Goal: Find specific fact: Find specific fact

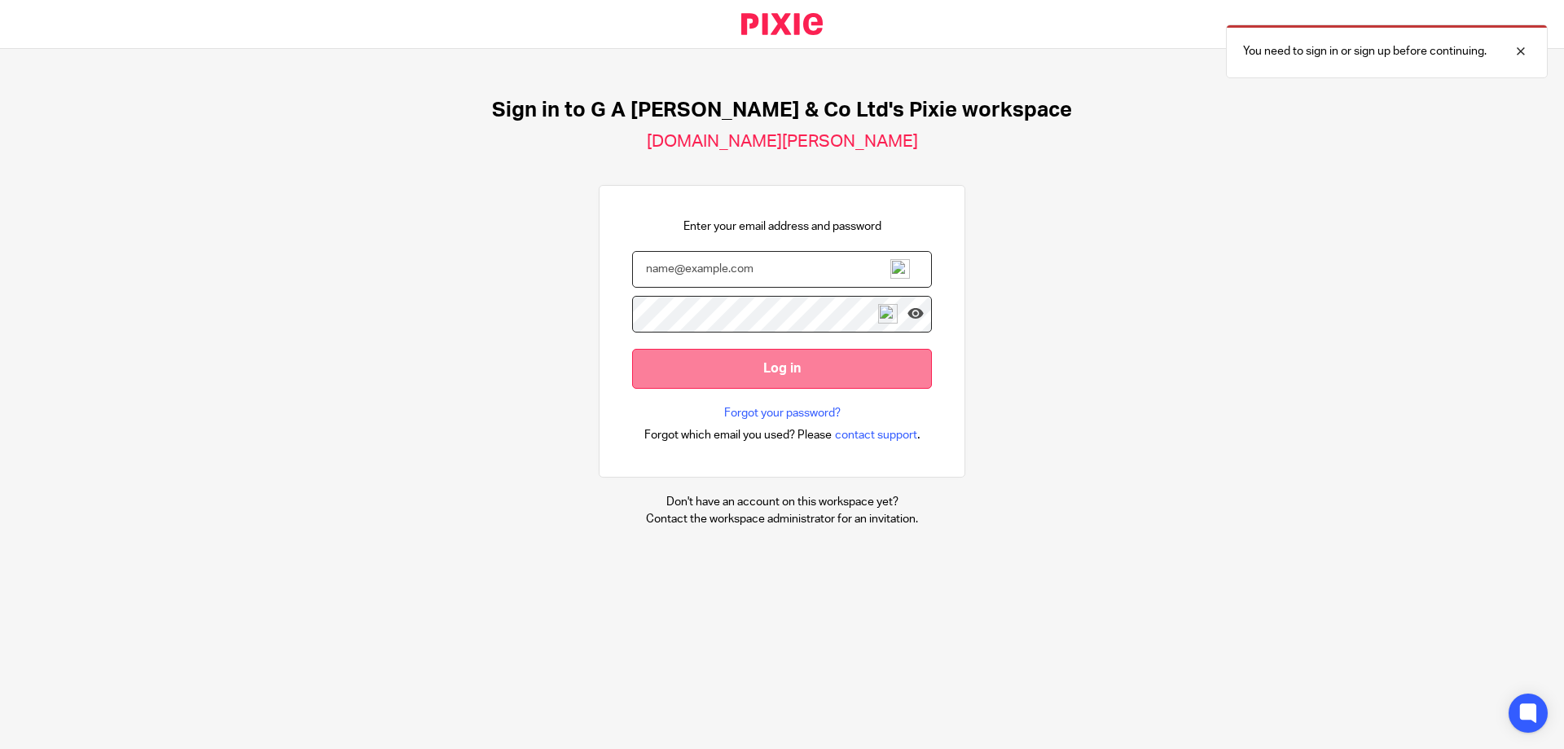
type input "[PERSON_NAME][EMAIL_ADDRESS][DOMAIN_NAME]"
click at [706, 385] on input "Log in" at bounding box center [782, 369] width 300 height 40
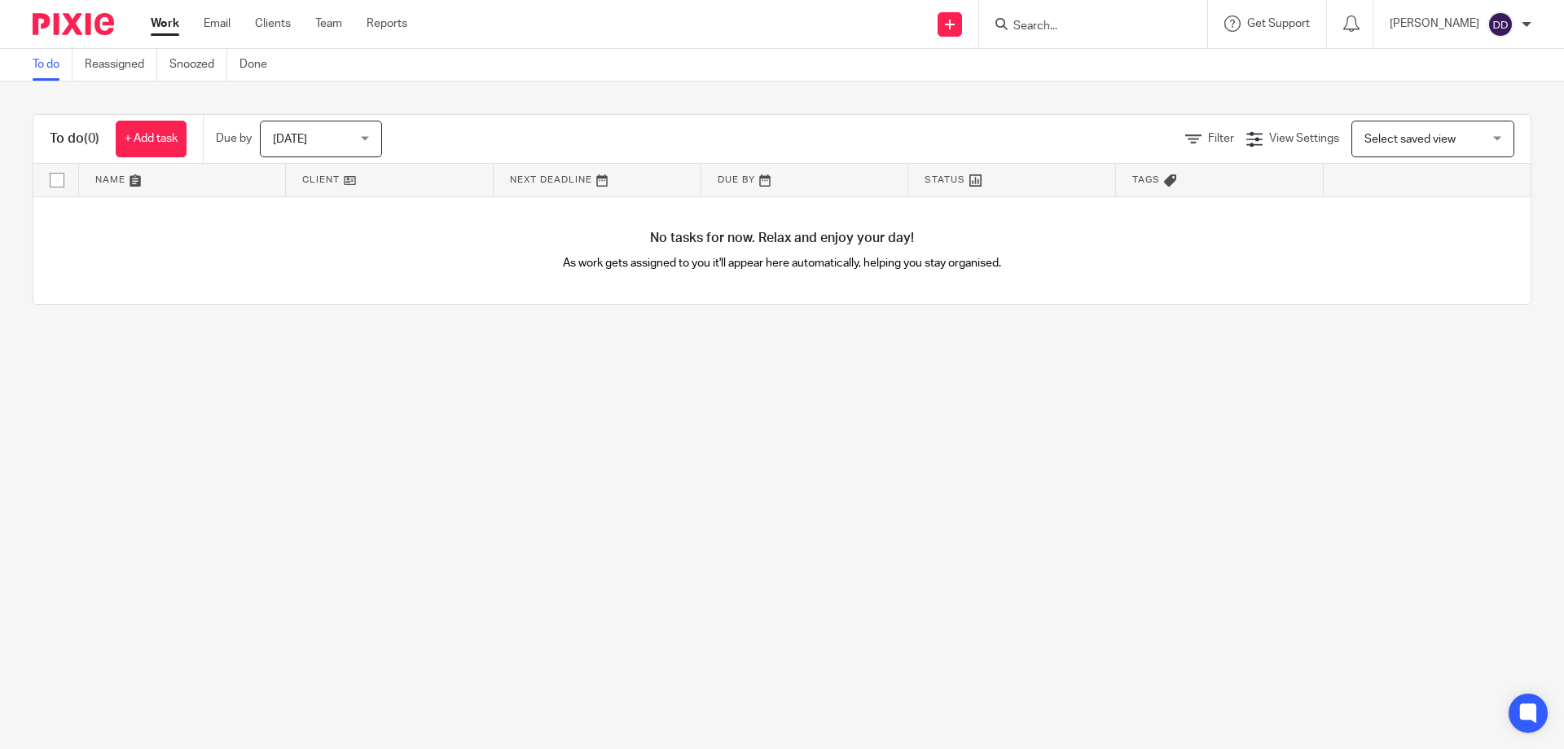
click at [1026, 33] on input "Search" at bounding box center [1085, 27] width 147 height 15
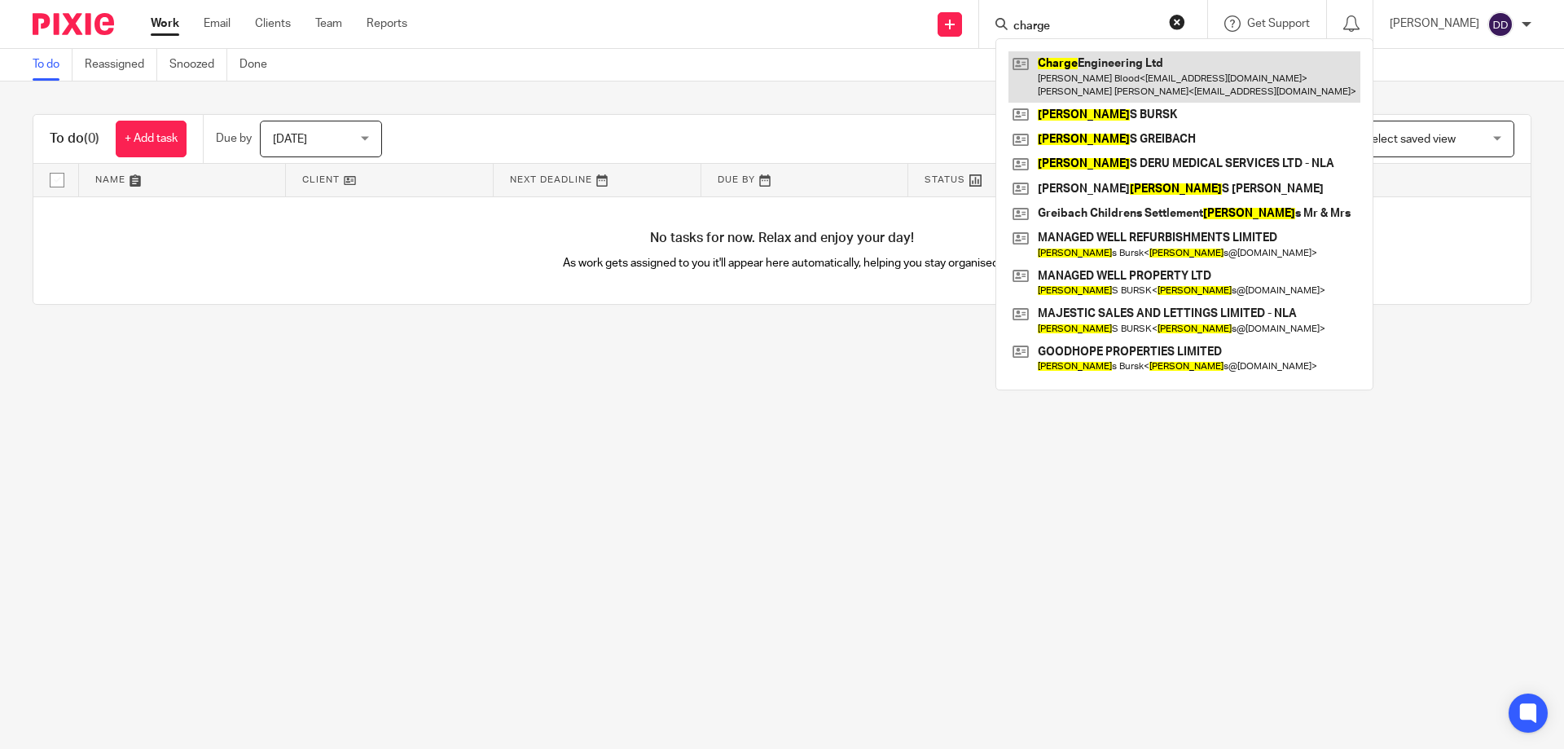
type input "charge"
click at [1127, 68] on link at bounding box center [1185, 76] width 352 height 51
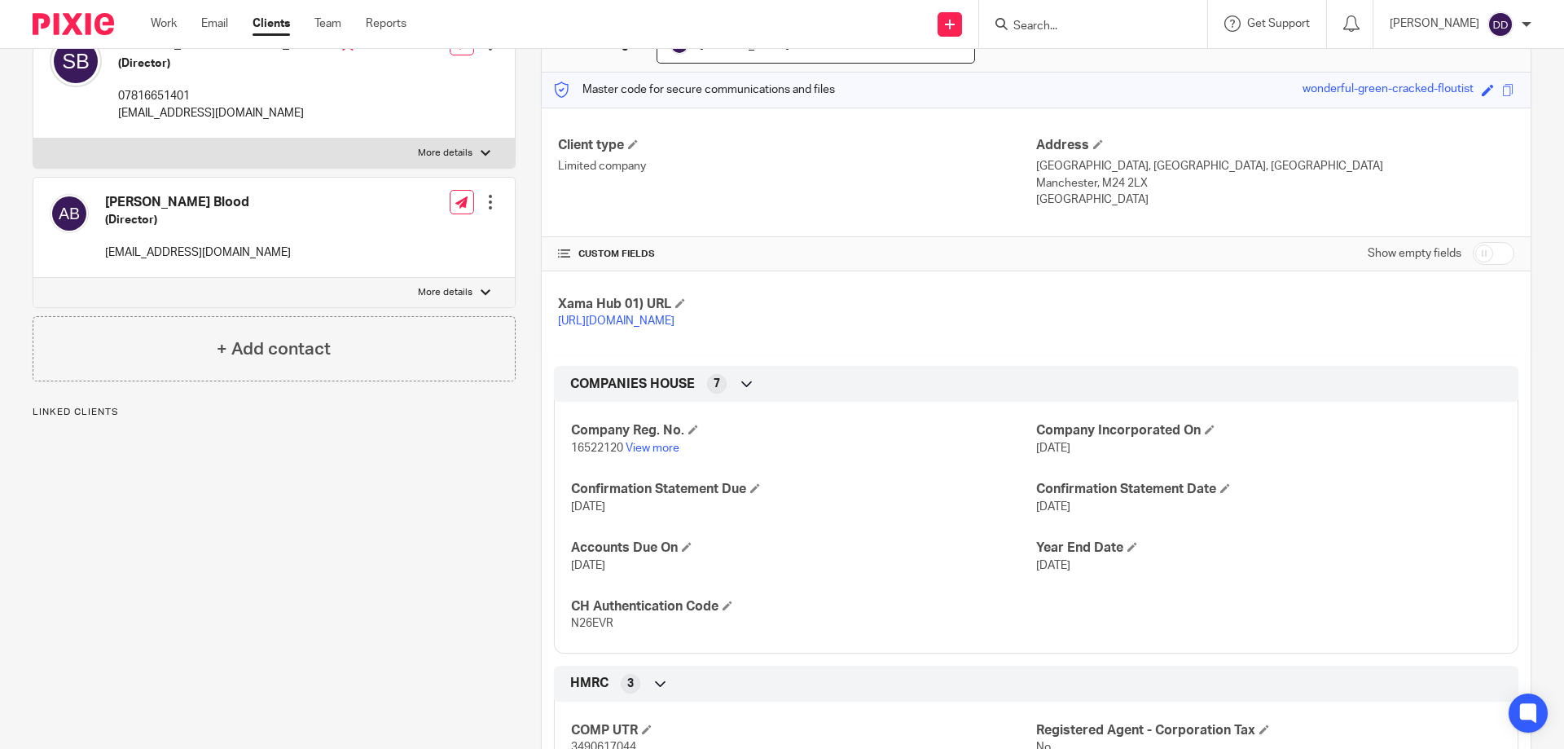
scroll to position [244, 0]
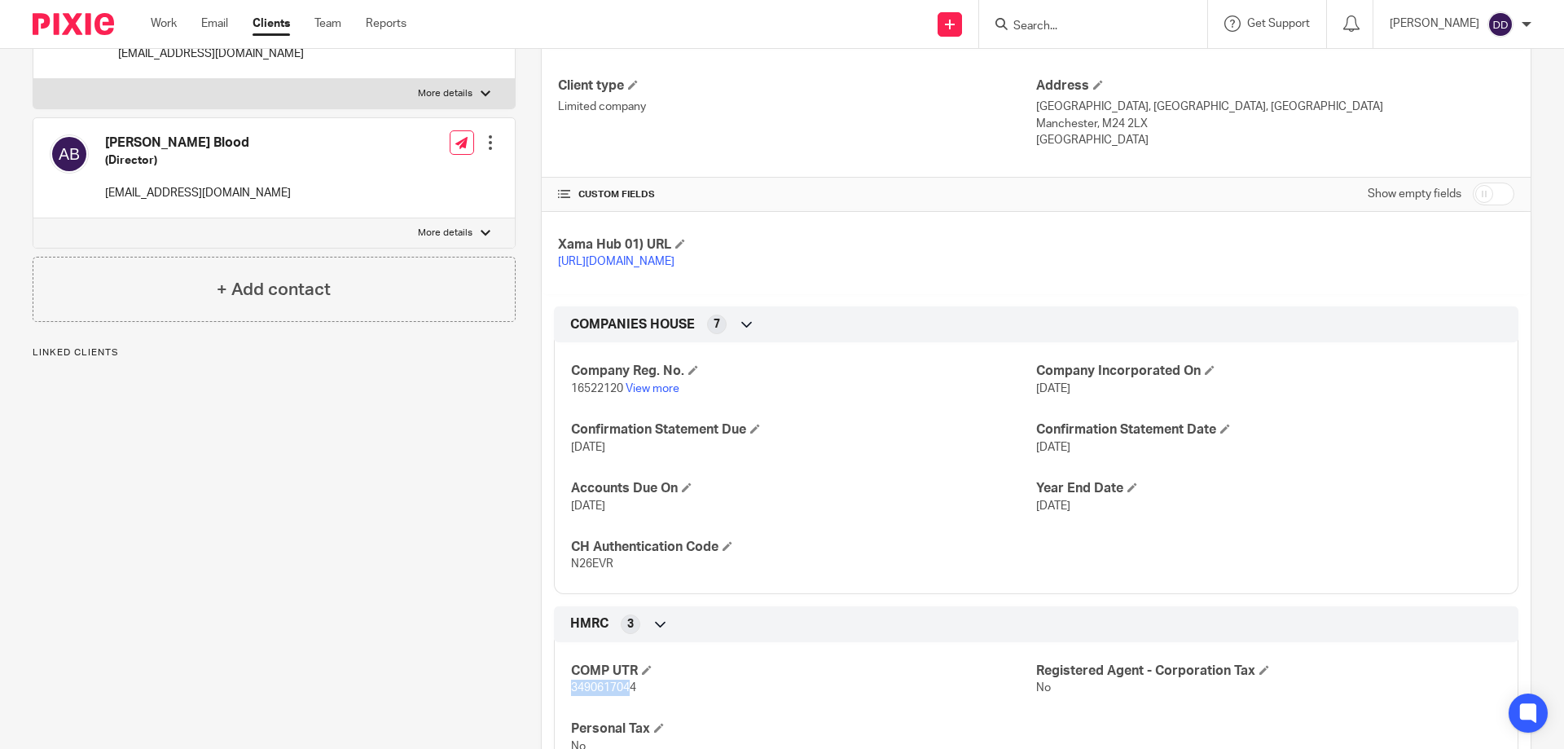
drag, startPoint x: 569, startPoint y: 709, endPoint x: 628, endPoint y: 701, distance: 60.0
click at [628, 693] on span "3490617044" at bounding box center [603, 687] width 65 height 11
copy span "349061704"
drag, startPoint x: 565, startPoint y: 580, endPoint x: 614, endPoint y: 577, distance: 49.0
click at [614, 577] on div "Company Reg. No. 16522120 View more Company Incorporated On [DATE] Confirmation…" at bounding box center [1036, 461] width 965 height 263
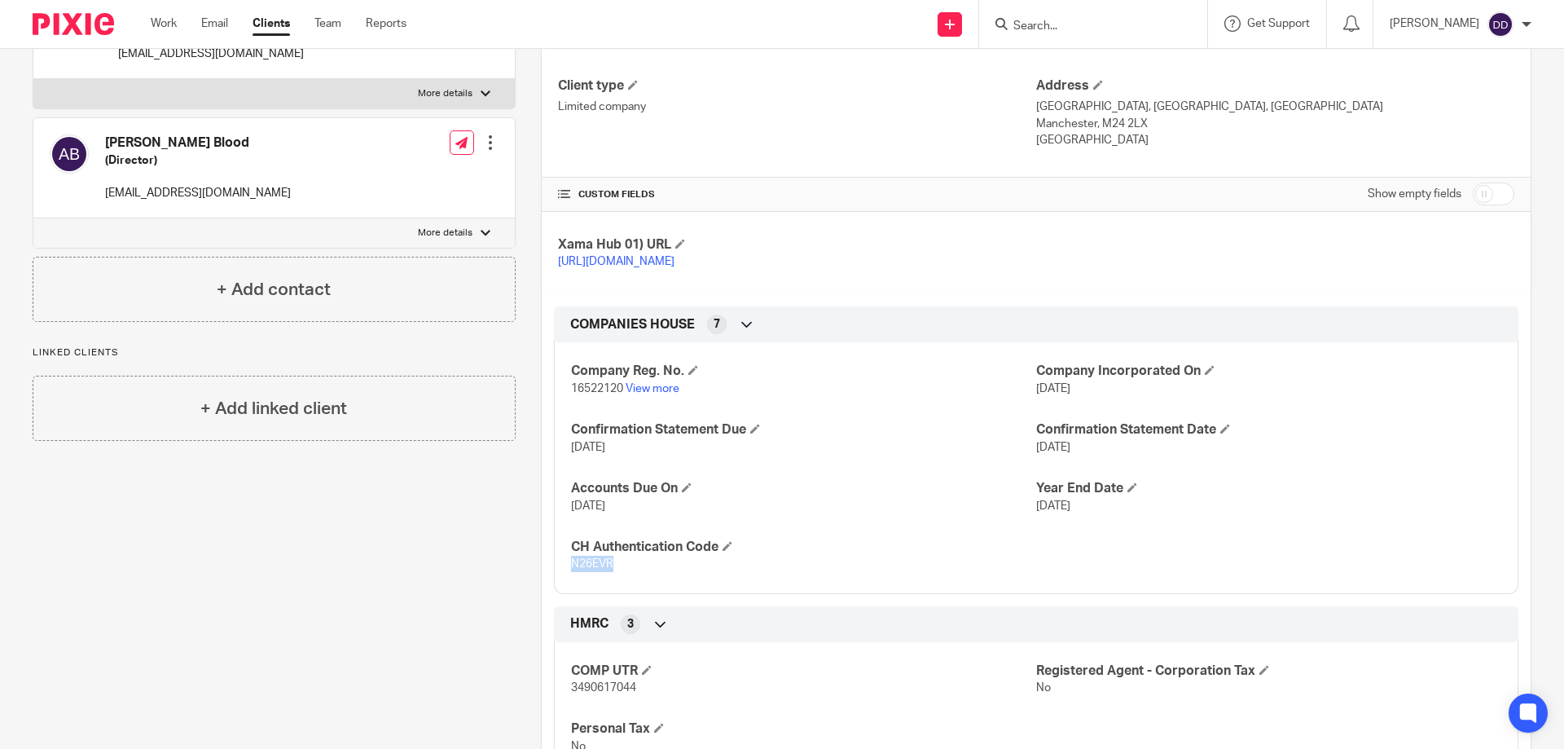
copy span "N26EVR"
